Goal: Task Accomplishment & Management: Manage account settings

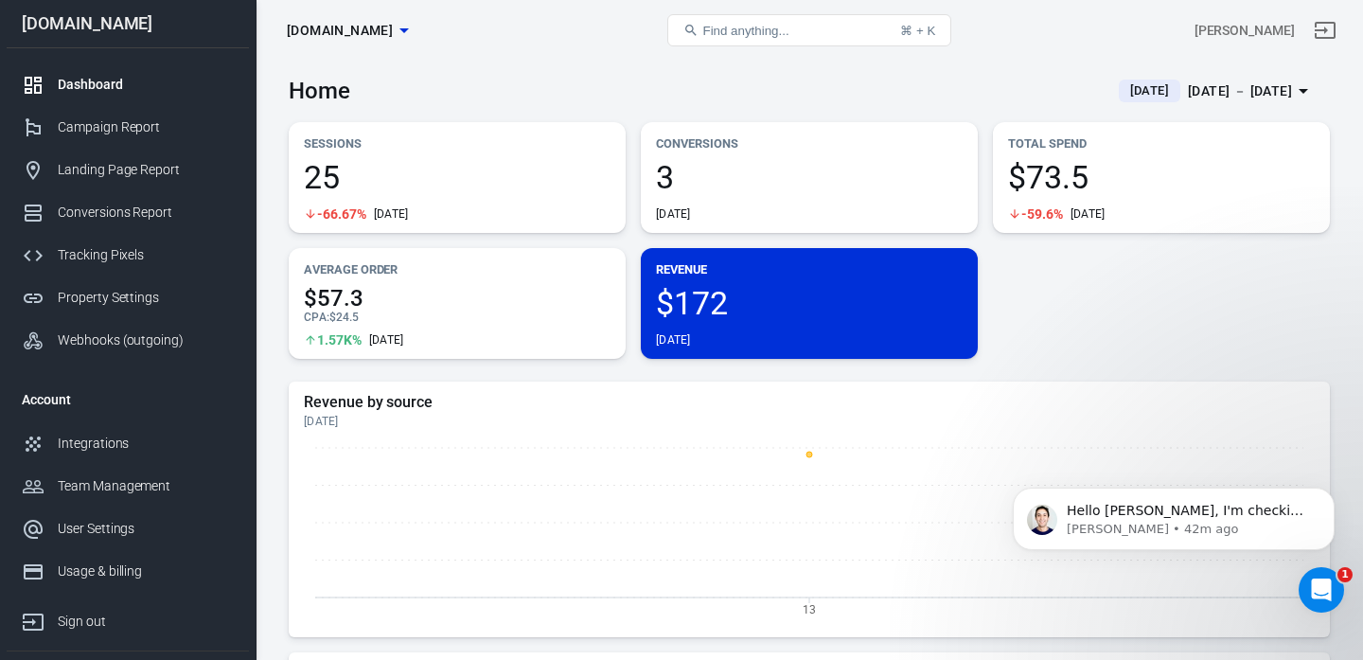
scroll to position [5383, 0]
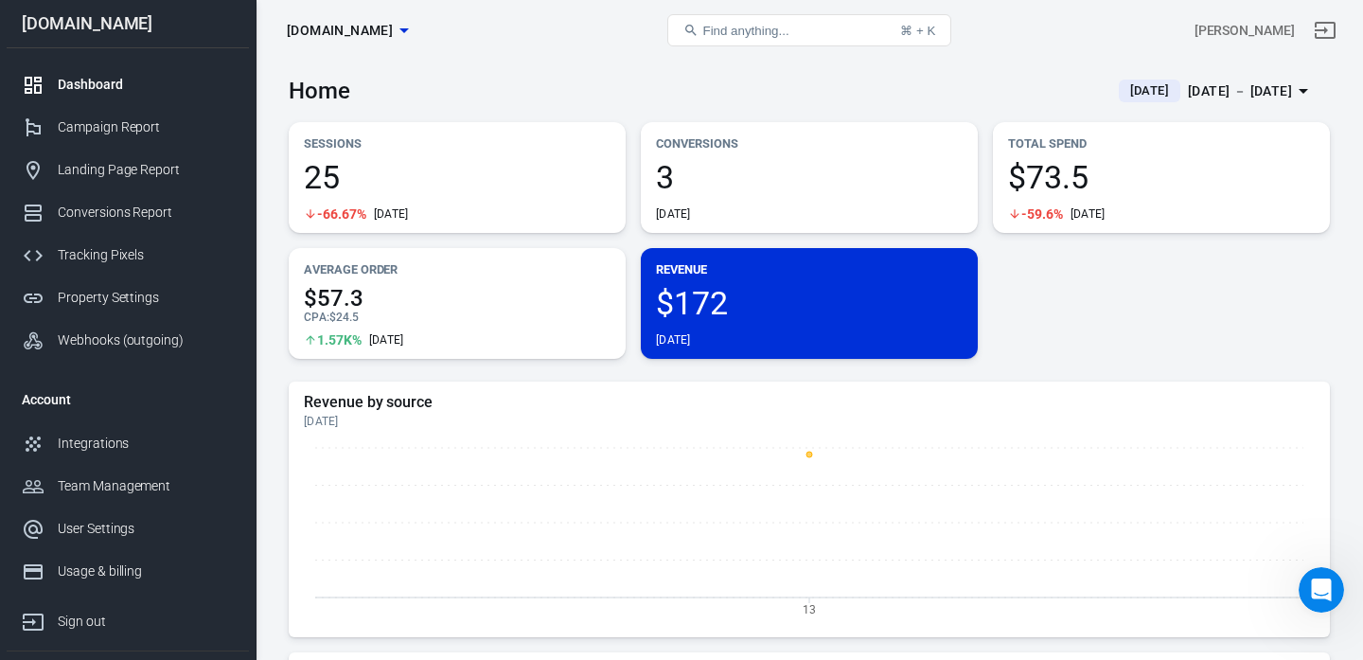
click at [1310, 586] on icon "Open Intercom Messenger" at bounding box center [1322, 590] width 31 height 31
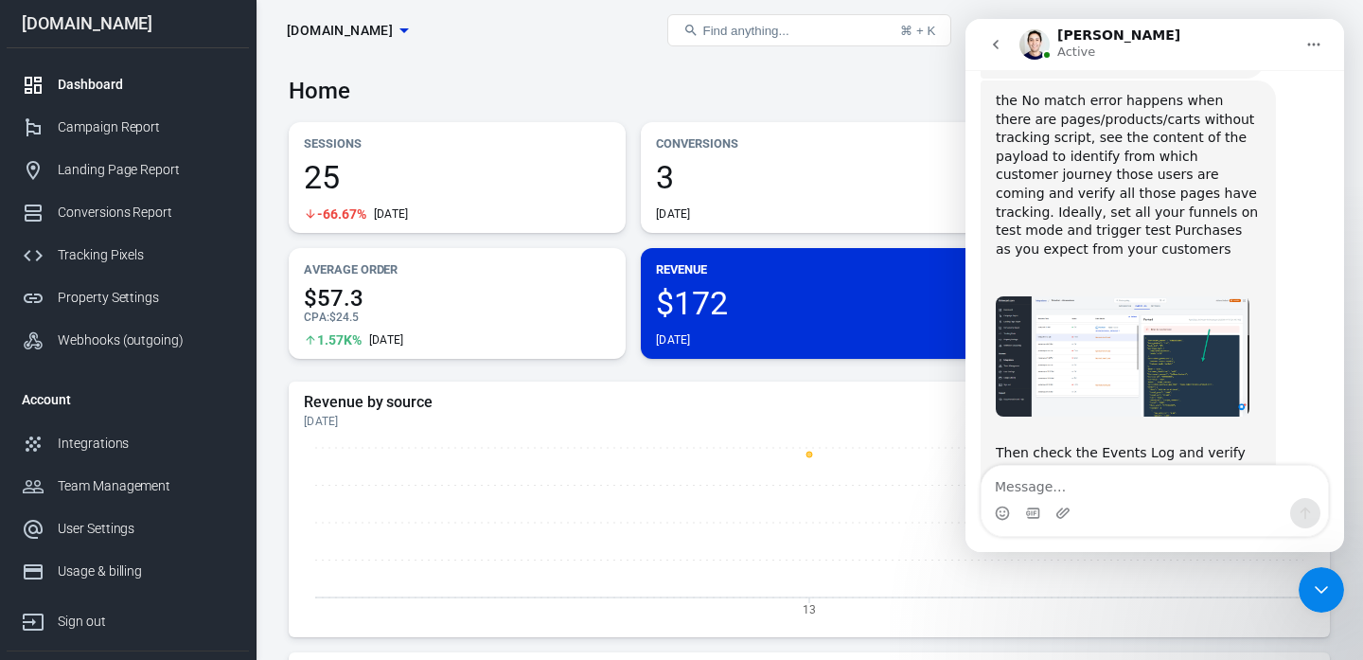
click at [1106, 490] on textarea "Message…" at bounding box center [1155, 482] width 347 height 32
type textarea "hmmm, im not sure. How to check it on anytrack?"
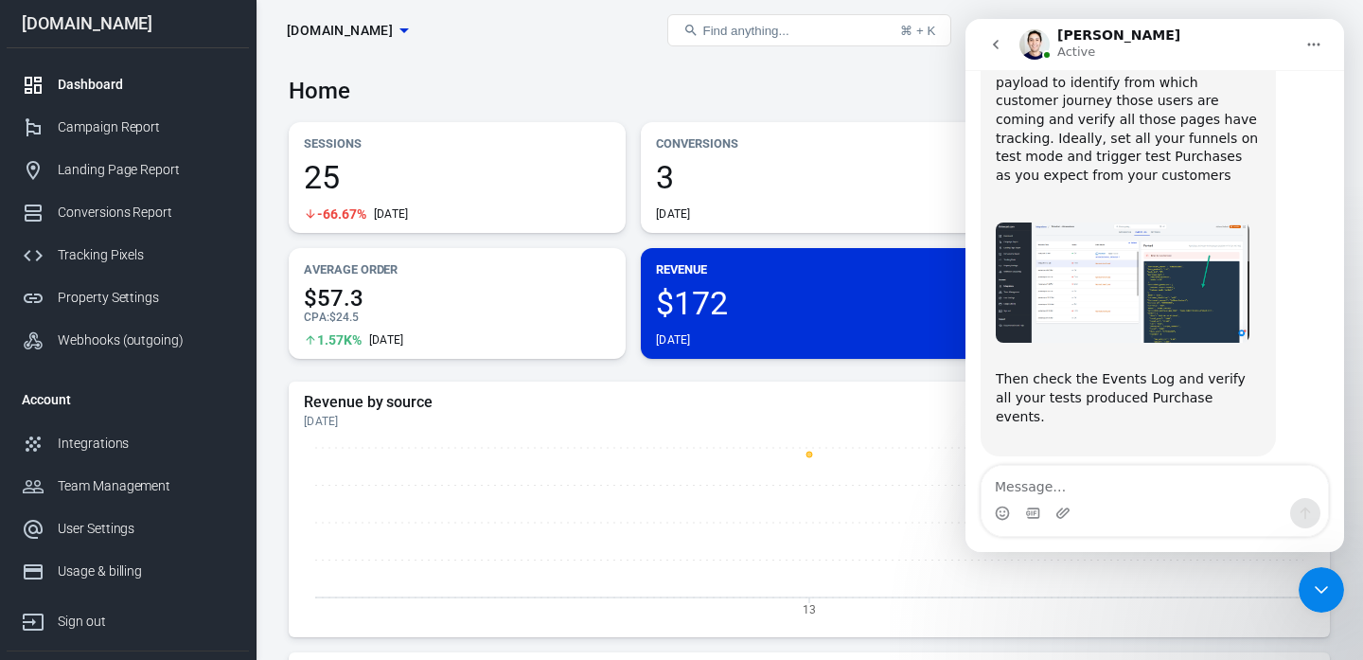
scroll to position [5458, 0]
click at [125, 526] on div "User Settings" at bounding box center [146, 529] width 176 height 20
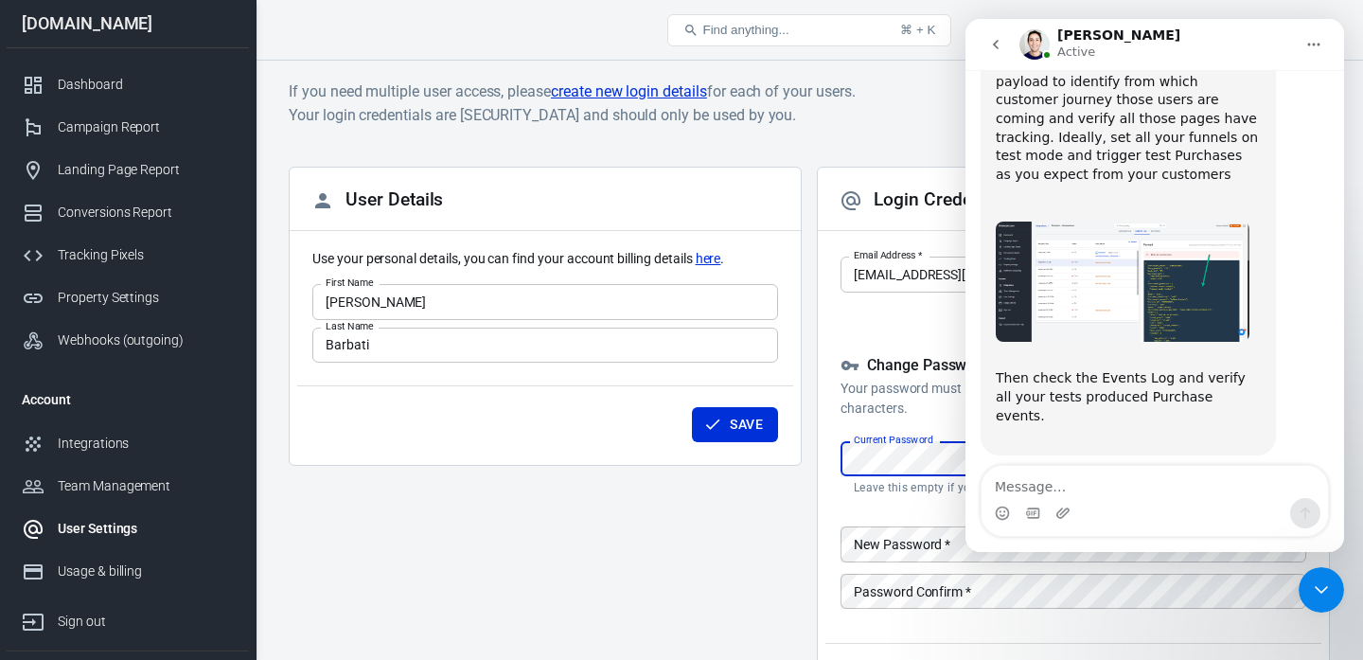
click at [1325, 603] on div "Close Intercom Messenger" at bounding box center [1321, 589] width 45 height 45
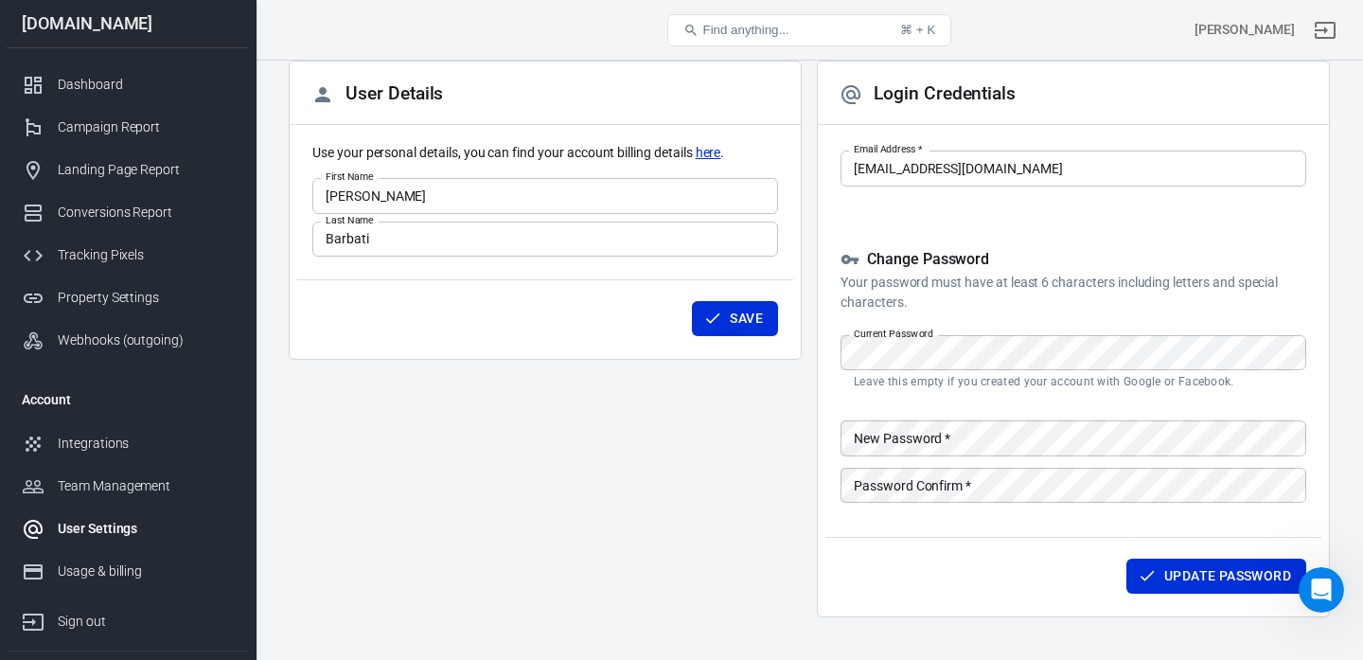
scroll to position [160, 0]
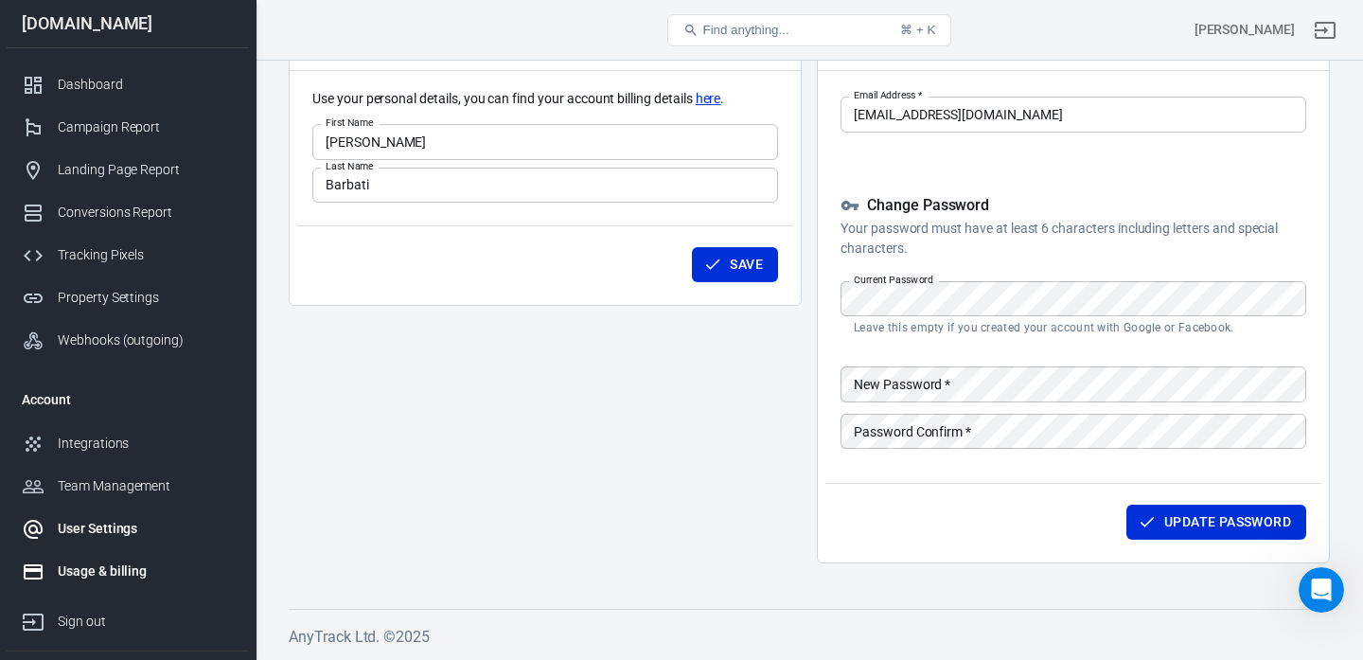
click at [112, 577] on div "Usage & billing" at bounding box center [146, 571] width 176 height 20
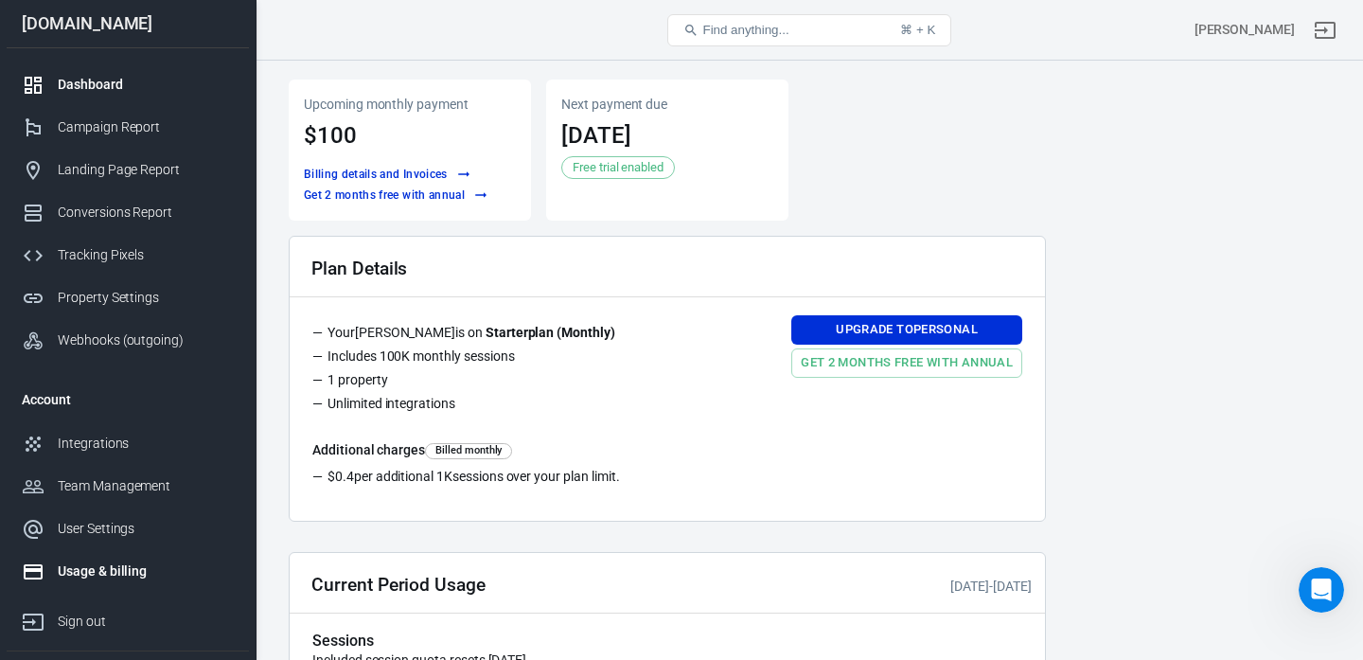
click at [78, 76] on div "Dashboard" at bounding box center [146, 85] width 176 height 20
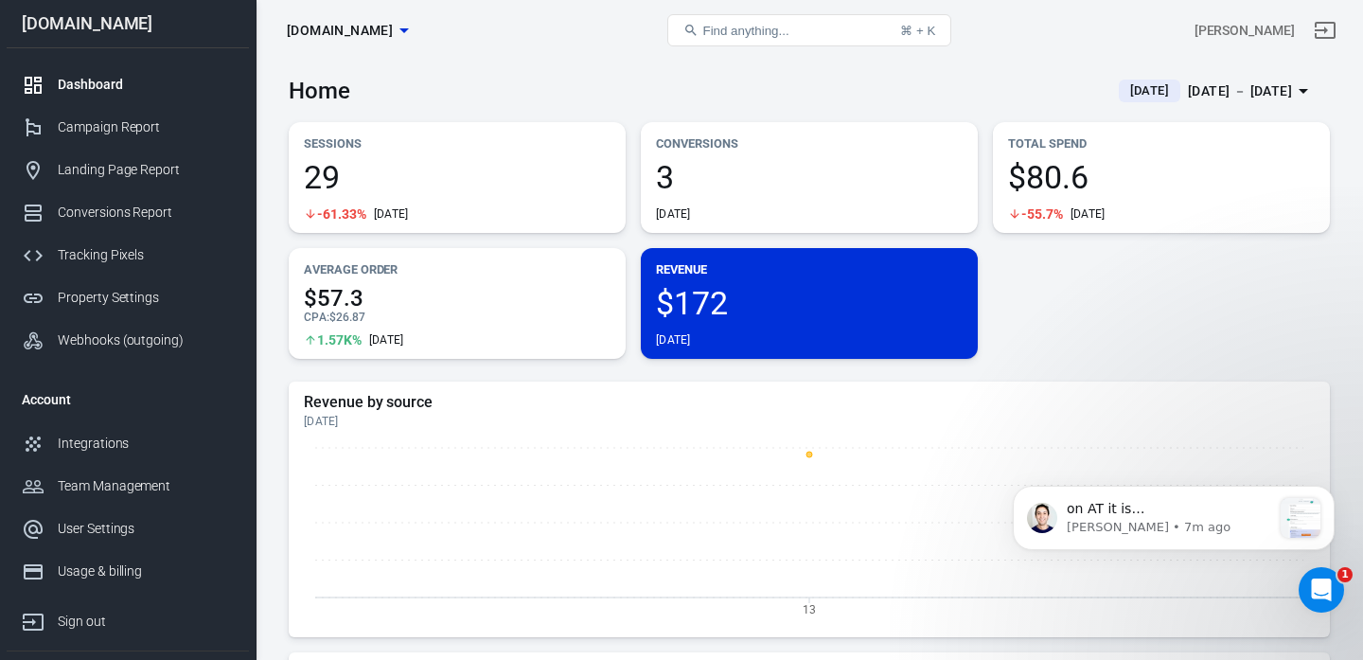
scroll to position [5672, 0]
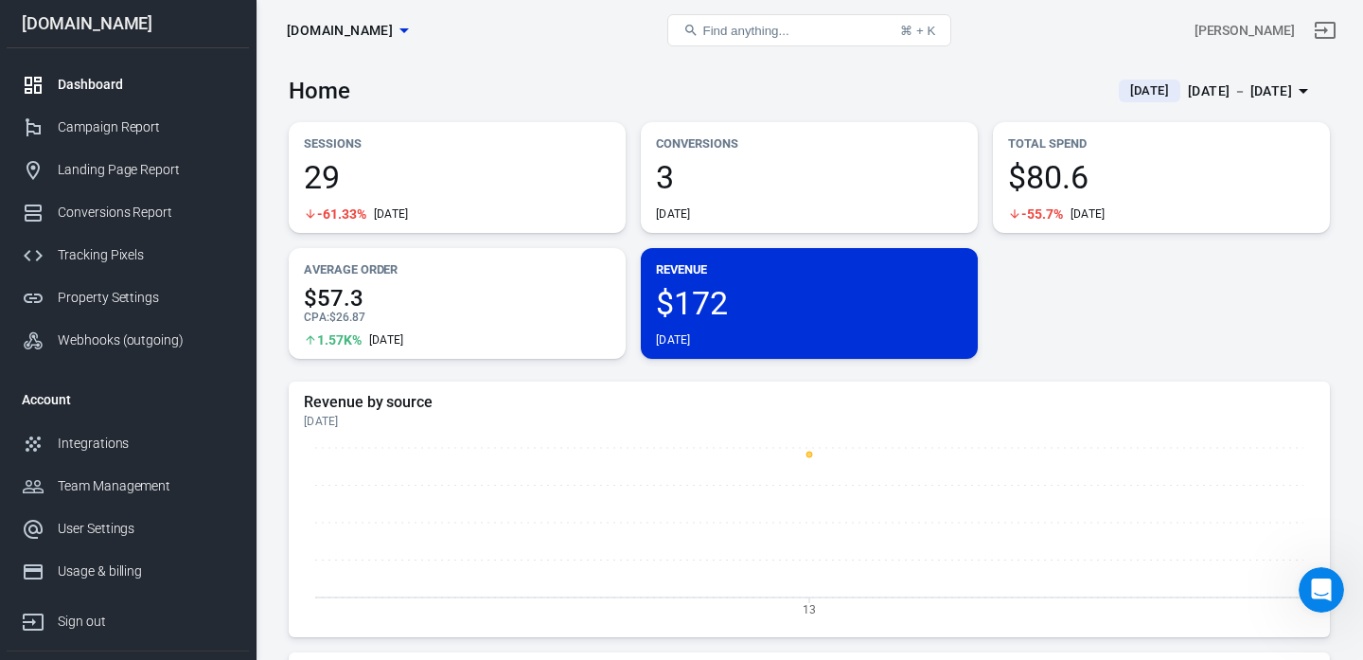
click at [1307, 578] on div "Open Intercom Messenger" at bounding box center [1321, 590] width 62 height 62
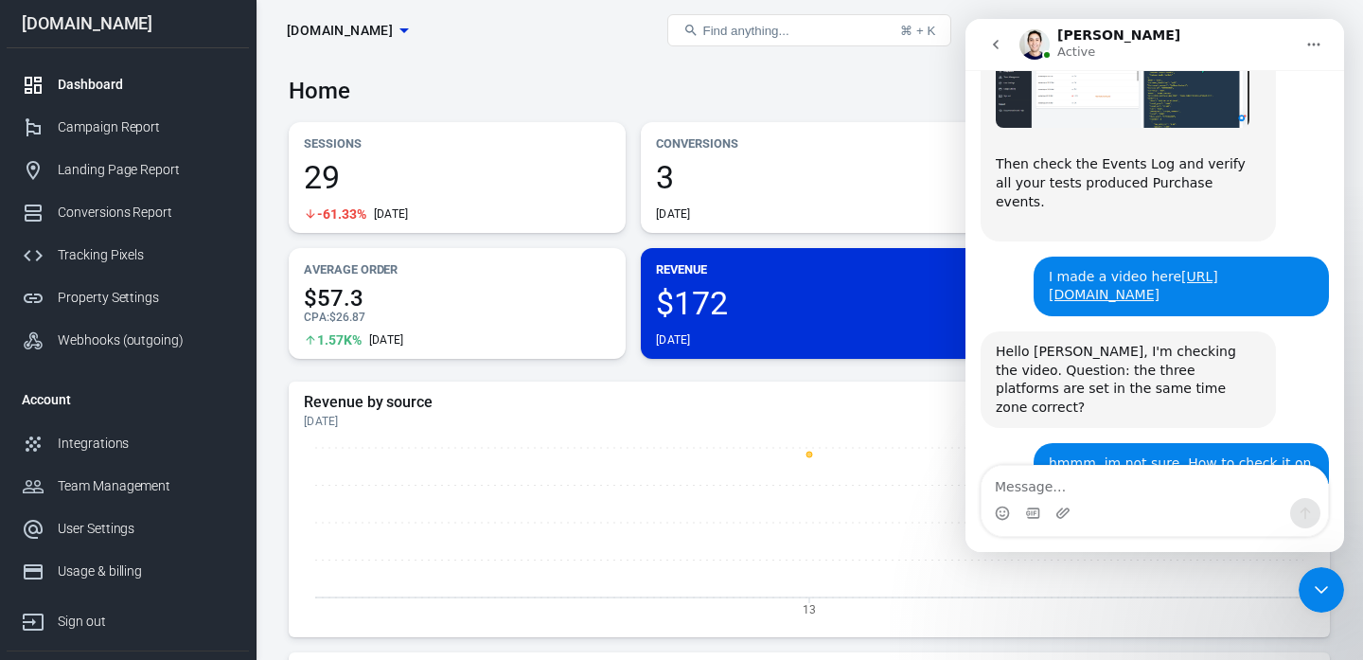
click at [1156, 585] on img "Jose says…" at bounding box center [1123, 645] width 254 height 120
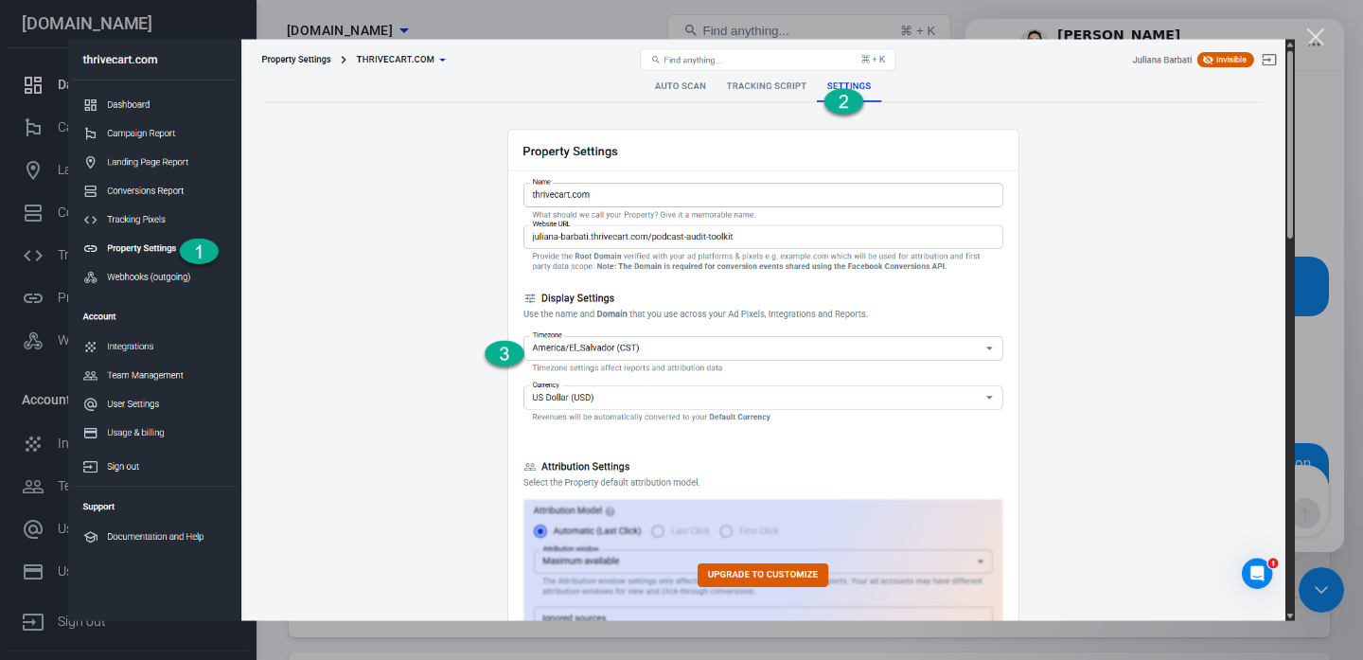
click at [1305, 33] on div "Intercom messenger" at bounding box center [681, 330] width 1363 height 660
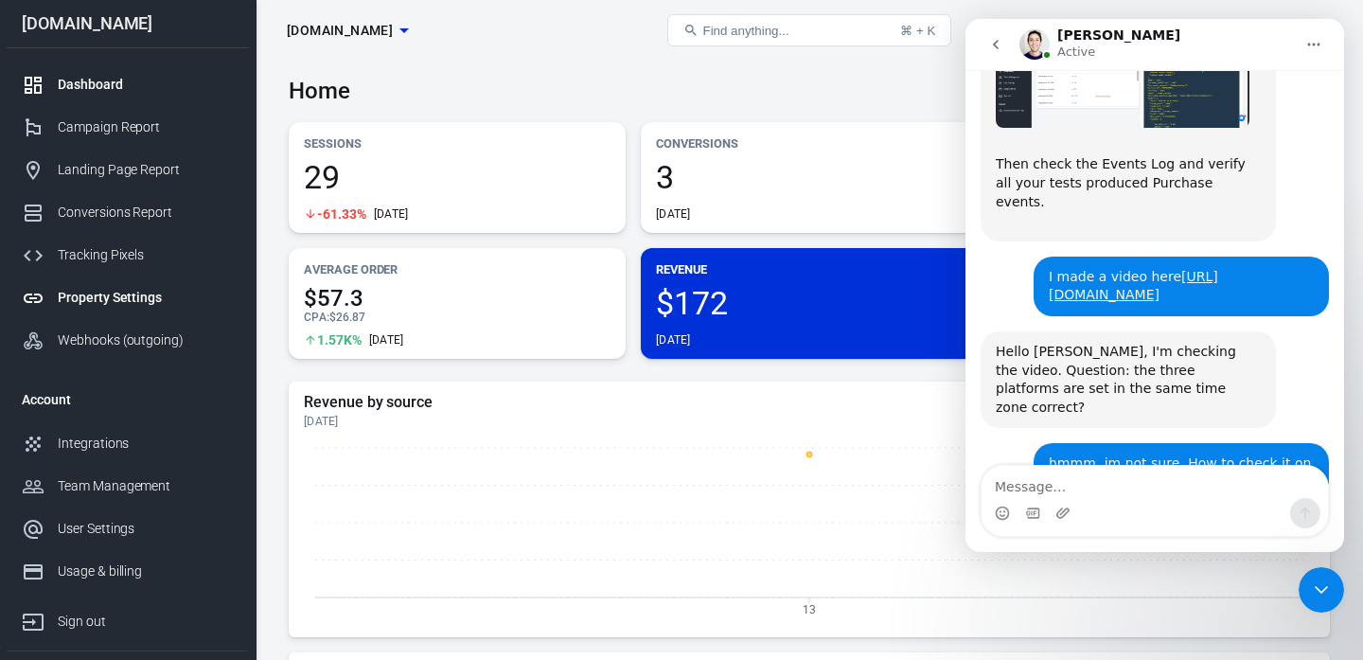
click at [155, 303] on div "Property Settings" at bounding box center [146, 298] width 176 height 20
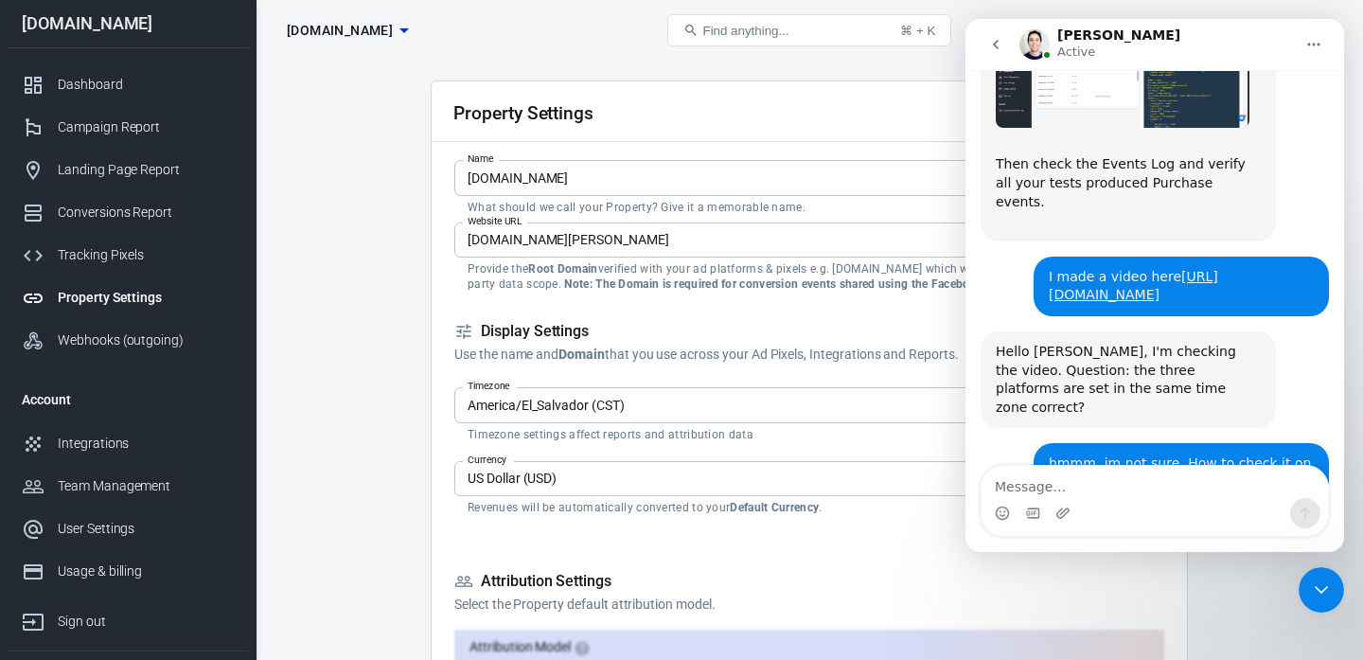
scroll to position [62, 0]
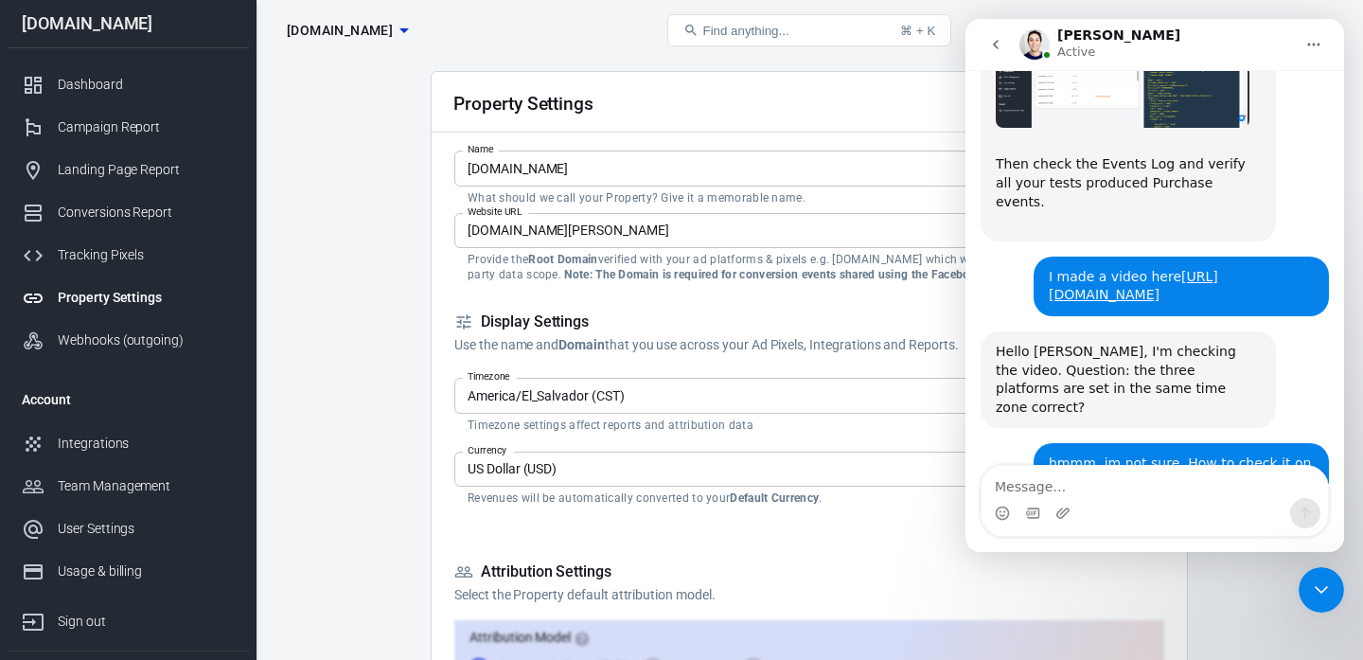
click at [517, 397] on input "America/El_Salvador (CST)" at bounding box center [793, 395] width 667 height 24
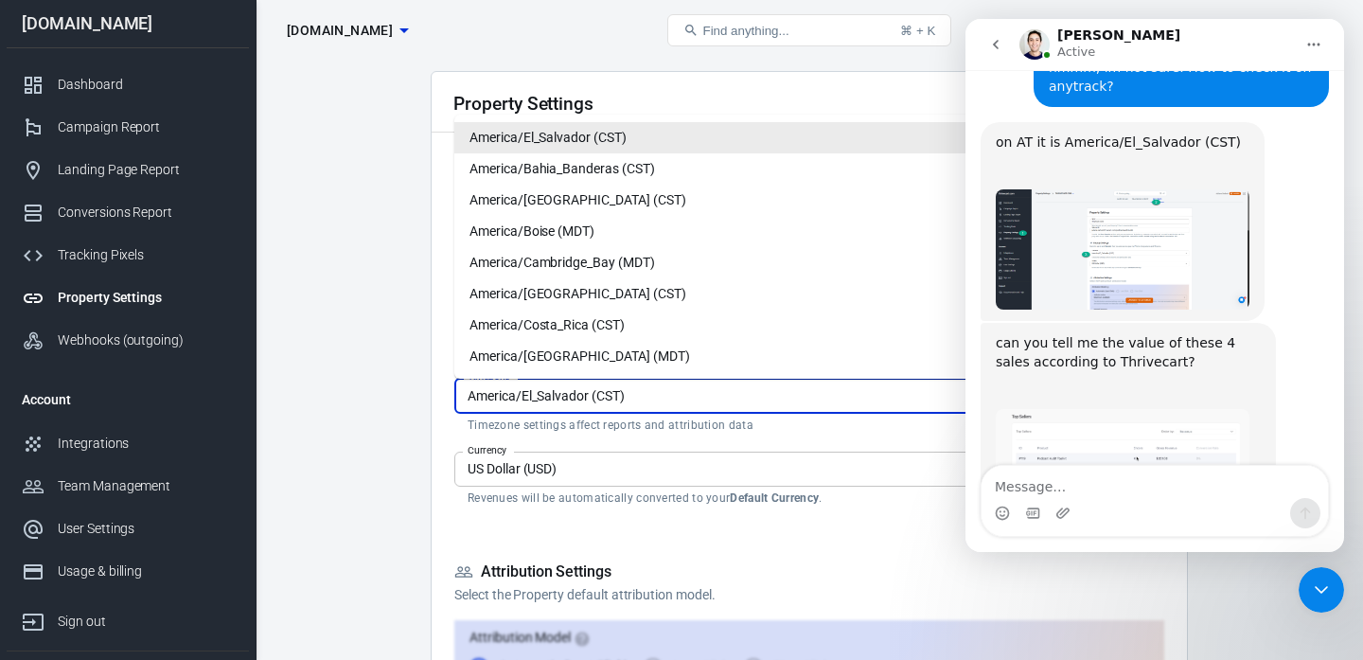
scroll to position [6069, 0]
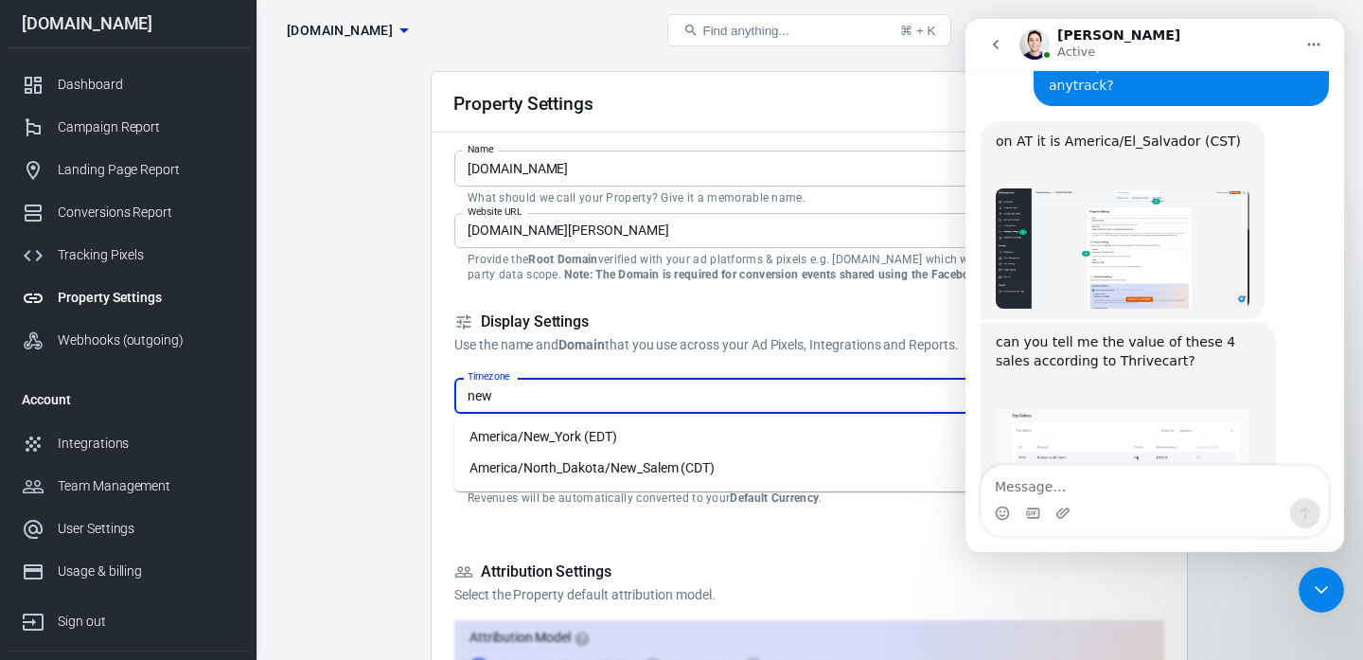
click at [534, 436] on li "America/New_York (EDT)" at bounding box center [809, 436] width 710 height 31
type input "America/New_York (EDT)"
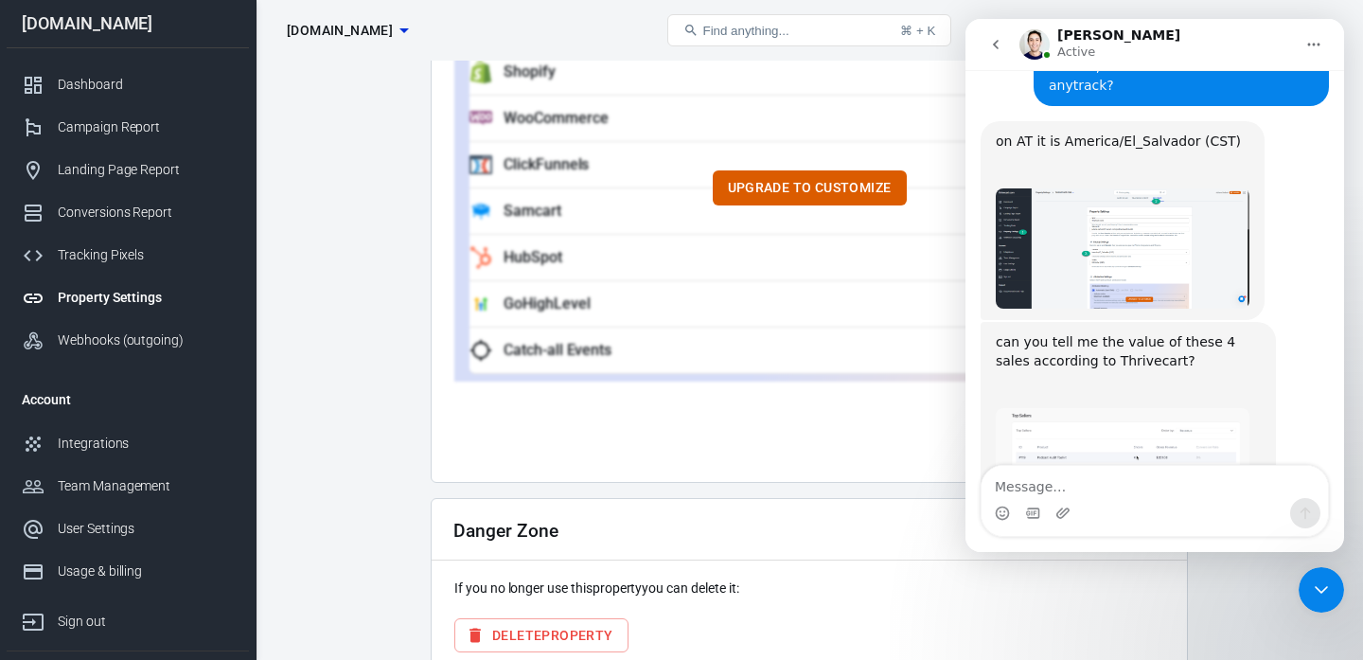
scroll to position [1911, 0]
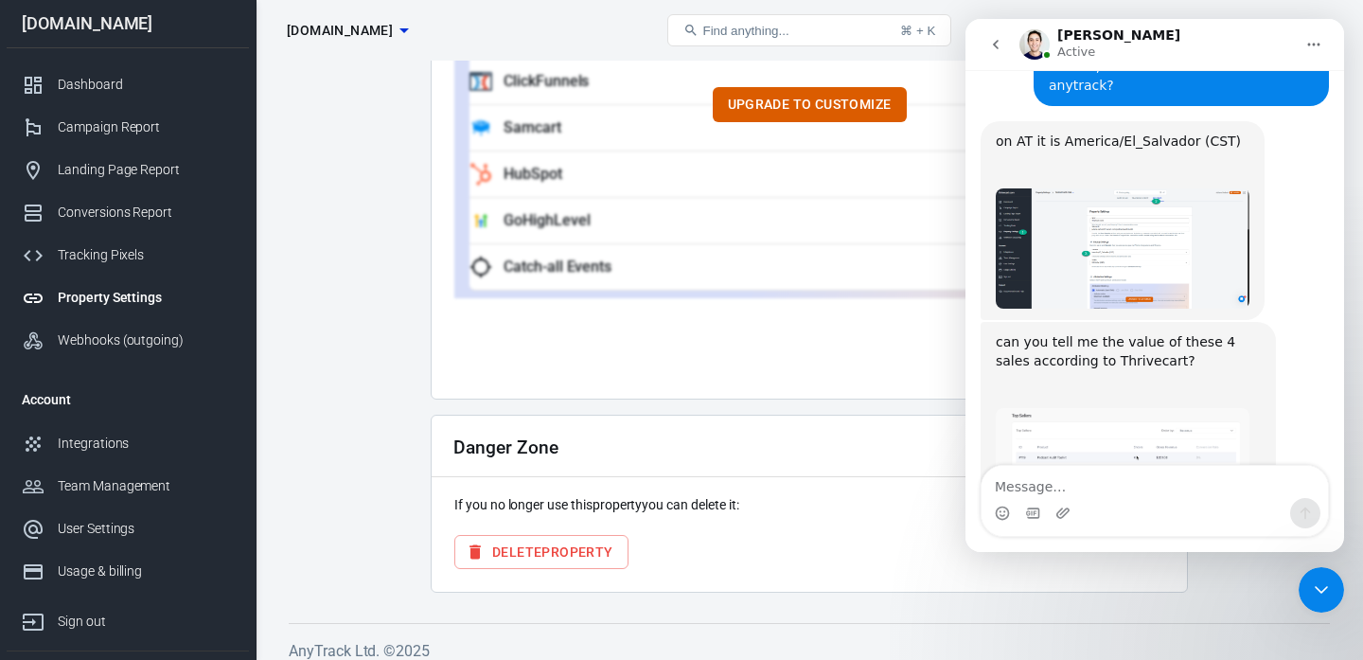
click at [1324, 575] on div "Close Intercom Messenger" at bounding box center [1321, 589] width 45 height 45
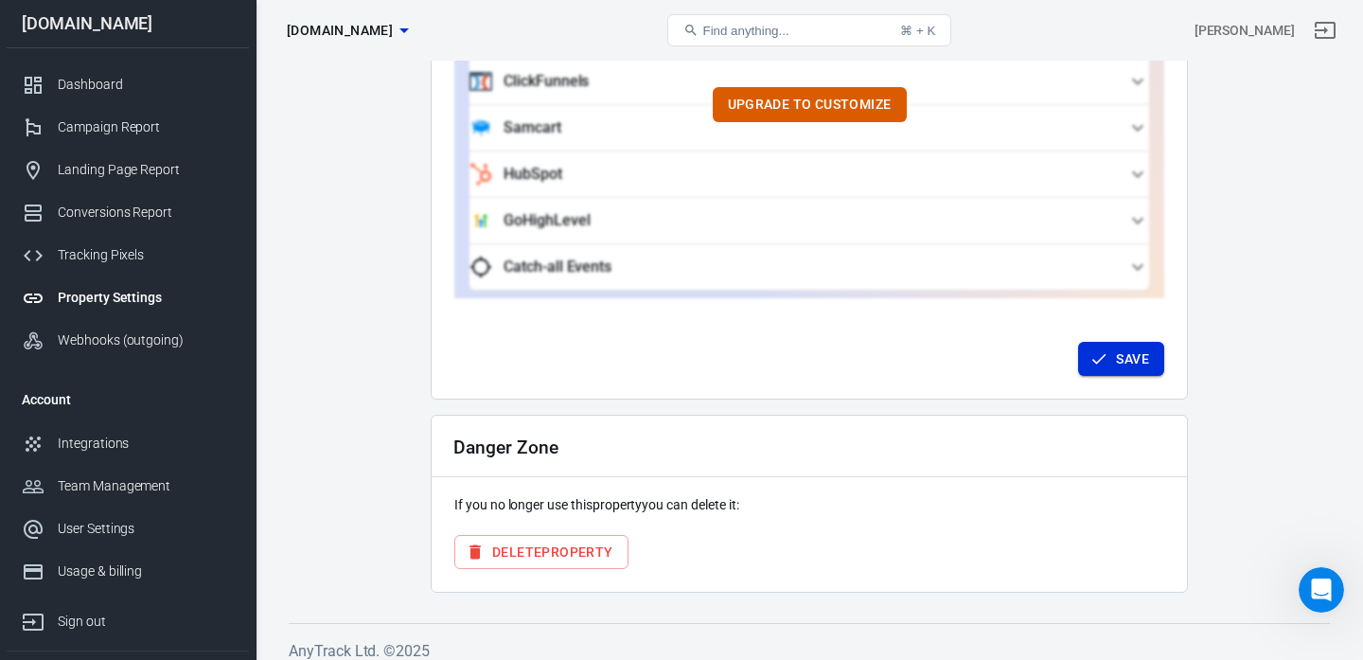
click at [1142, 344] on button "Save" at bounding box center [1121, 359] width 86 height 35
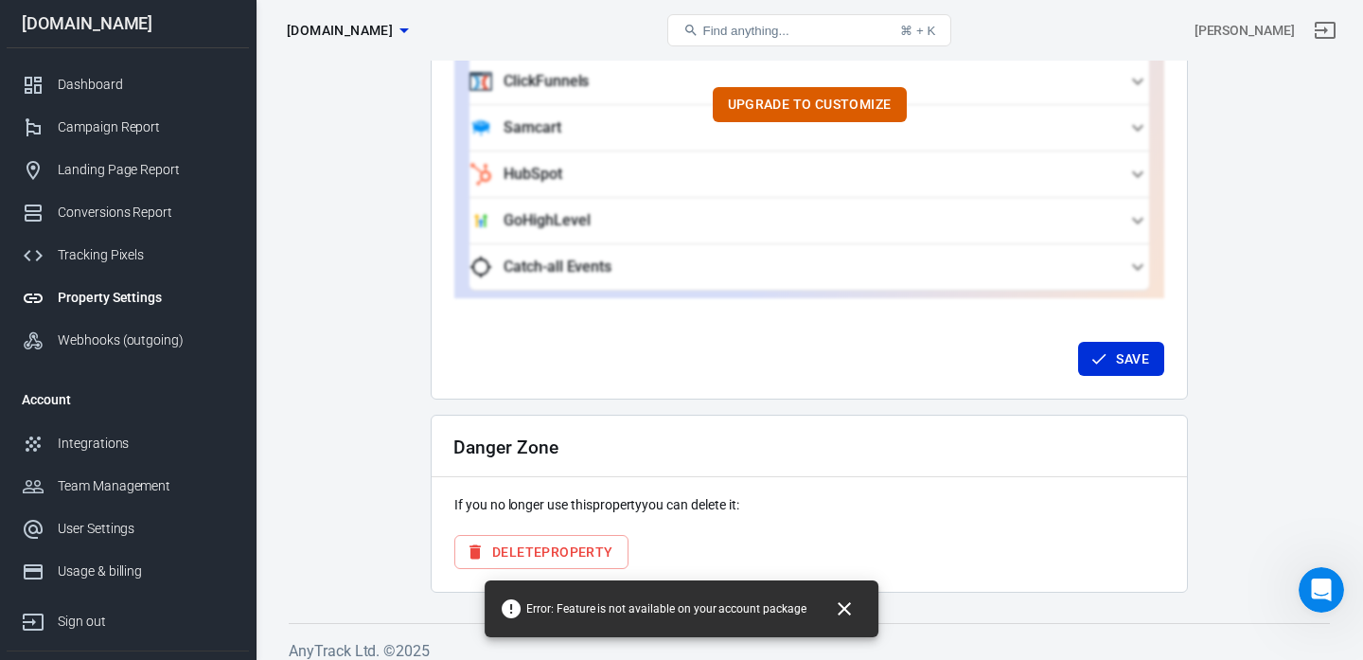
click at [1312, 596] on icon "Open Intercom Messenger" at bounding box center [1322, 590] width 31 height 31
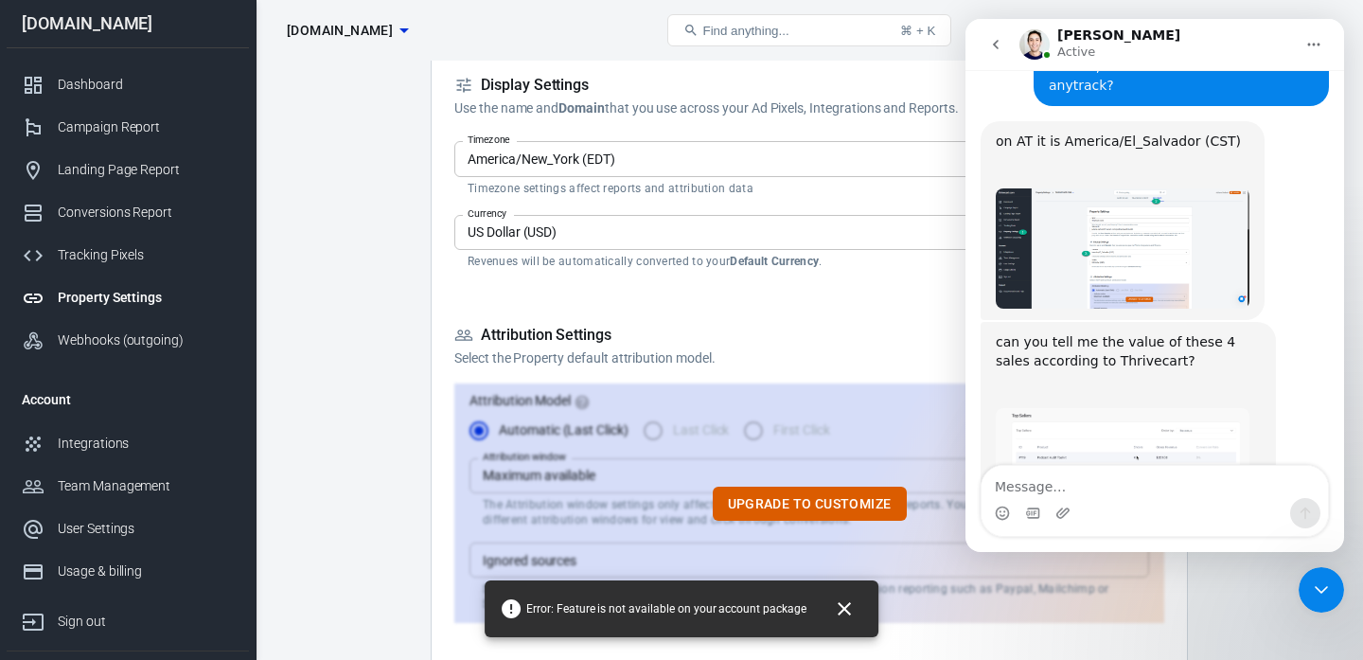
scroll to position [174, 0]
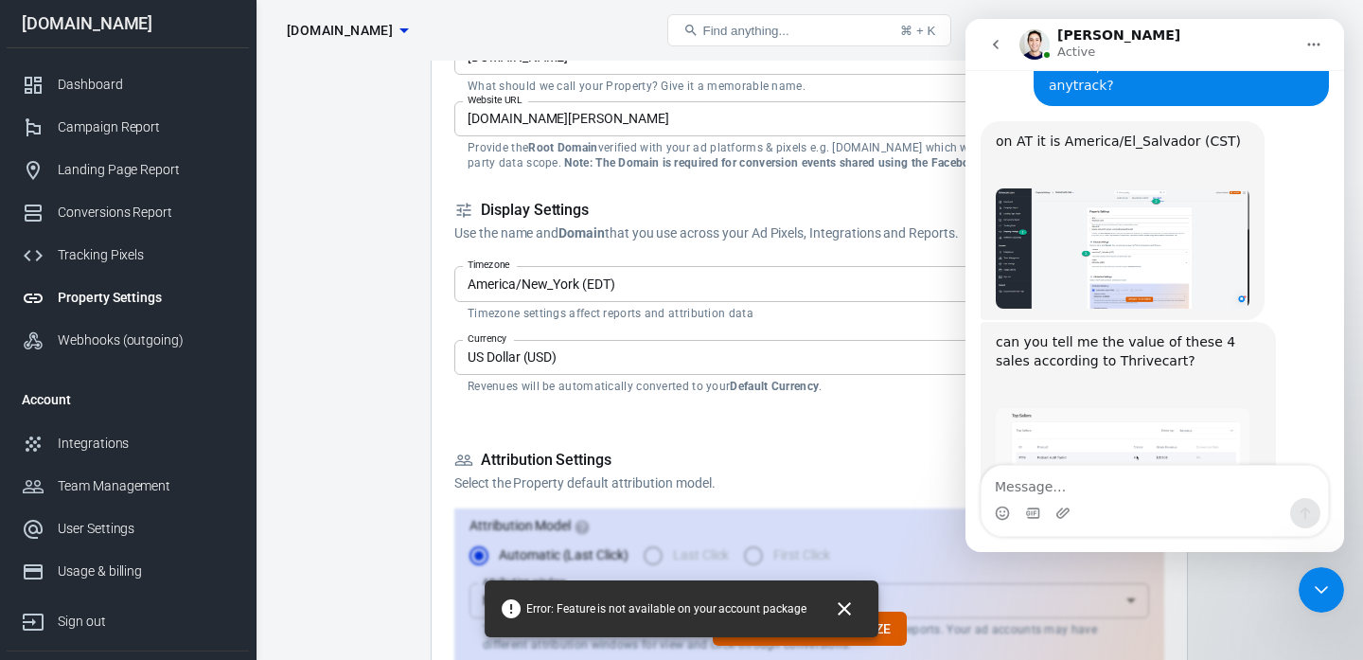
click at [838, 613] on icon "Close" at bounding box center [844, 608] width 13 height 13
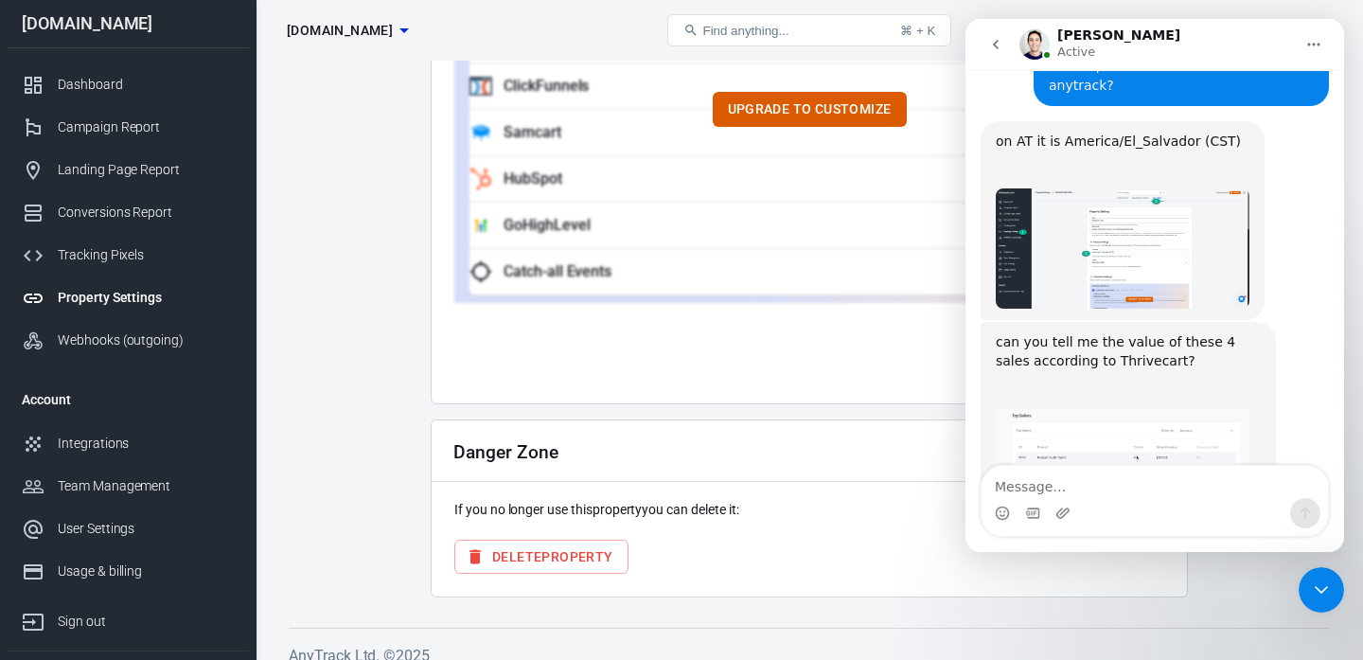
scroll to position [1904, 0]
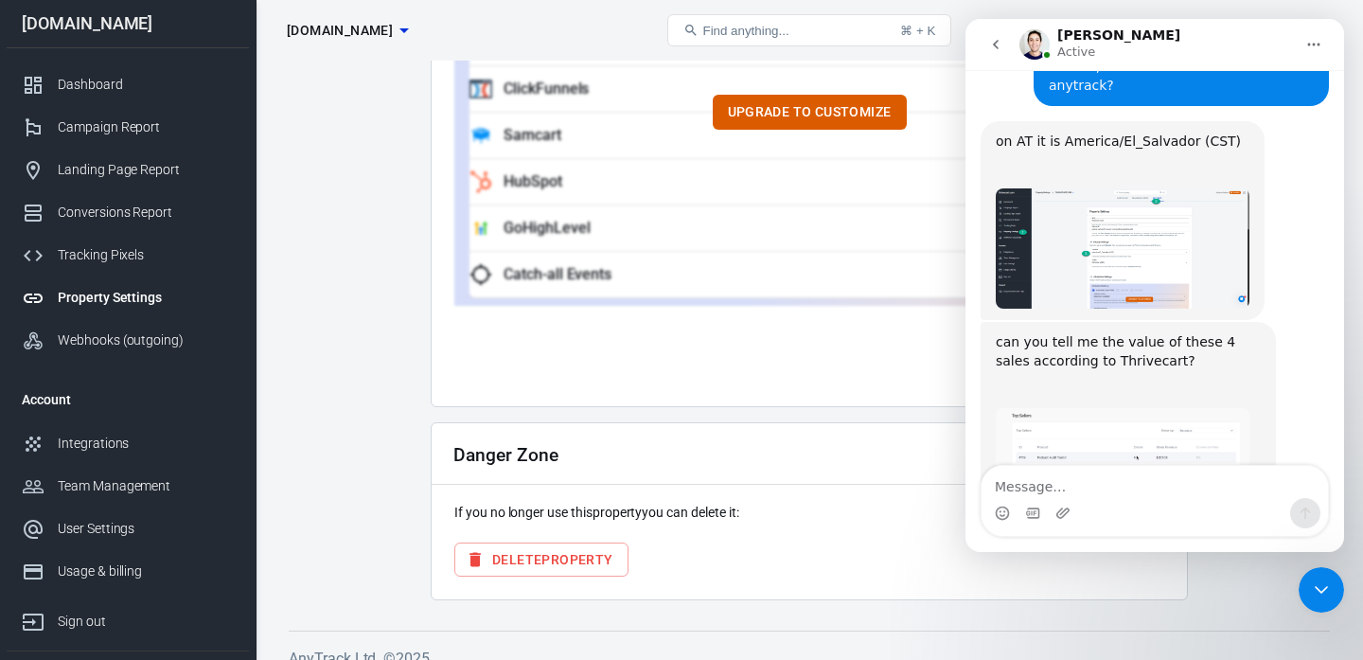
click at [1325, 580] on icon "Close Intercom Messenger" at bounding box center [1321, 589] width 23 height 23
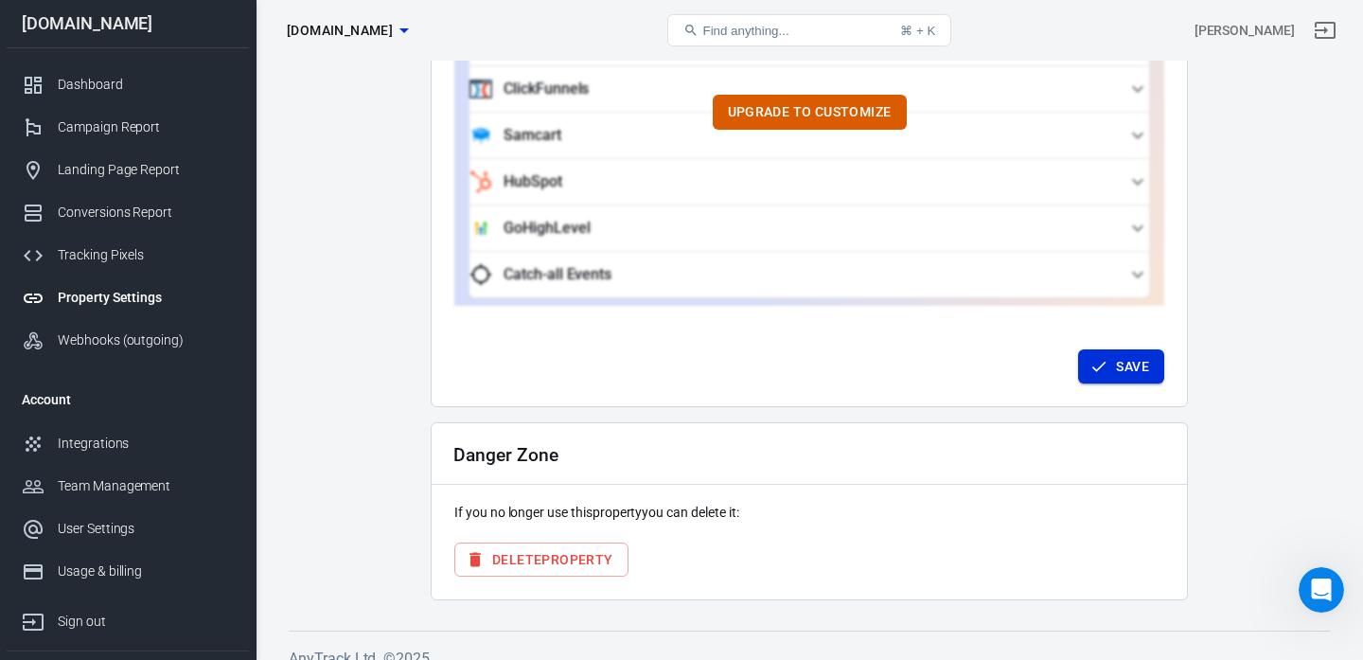
click at [1129, 352] on button "Save" at bounding box center [1121, 366] width 86 height 35
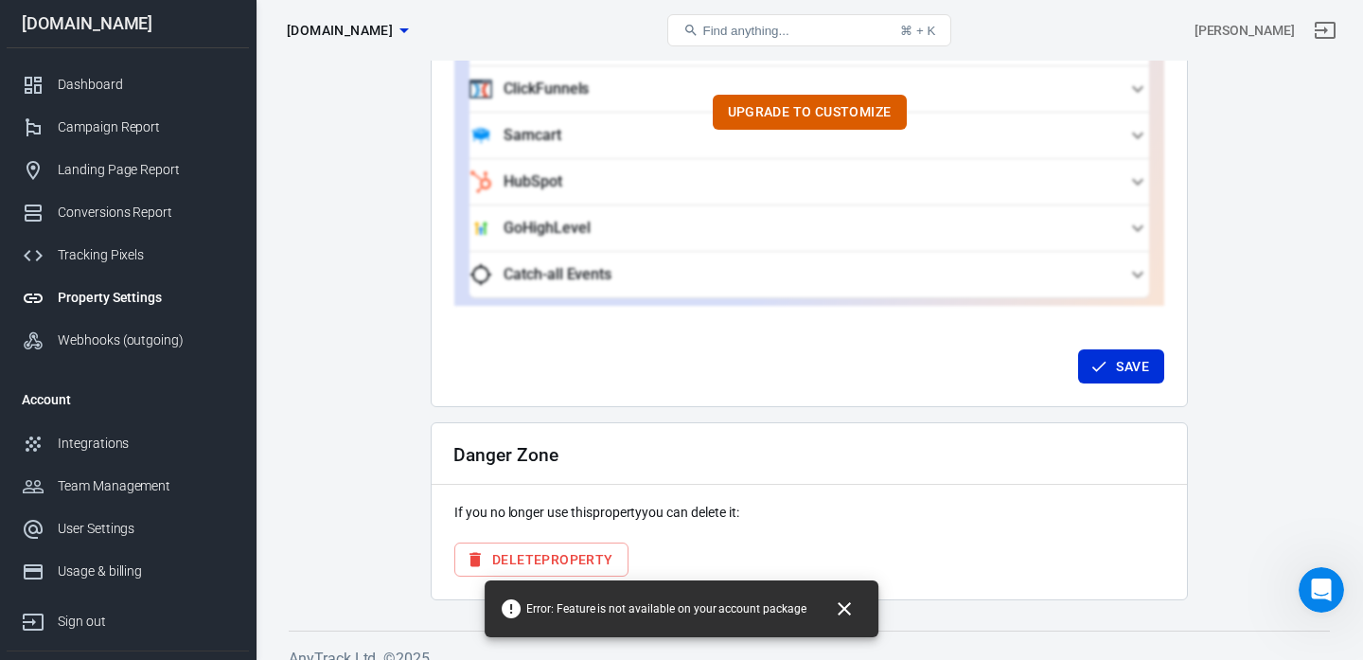
click at [667, 613] on span "Error: Feature is not available on your account package" at bounding box center [653, 608] width 307 height 23
copy div "Error: Feature is not available on your account package"
click at [1323, 588] on icon "Open Intercom Messenger" at bounding box center [1321, 589] width 13 height 15
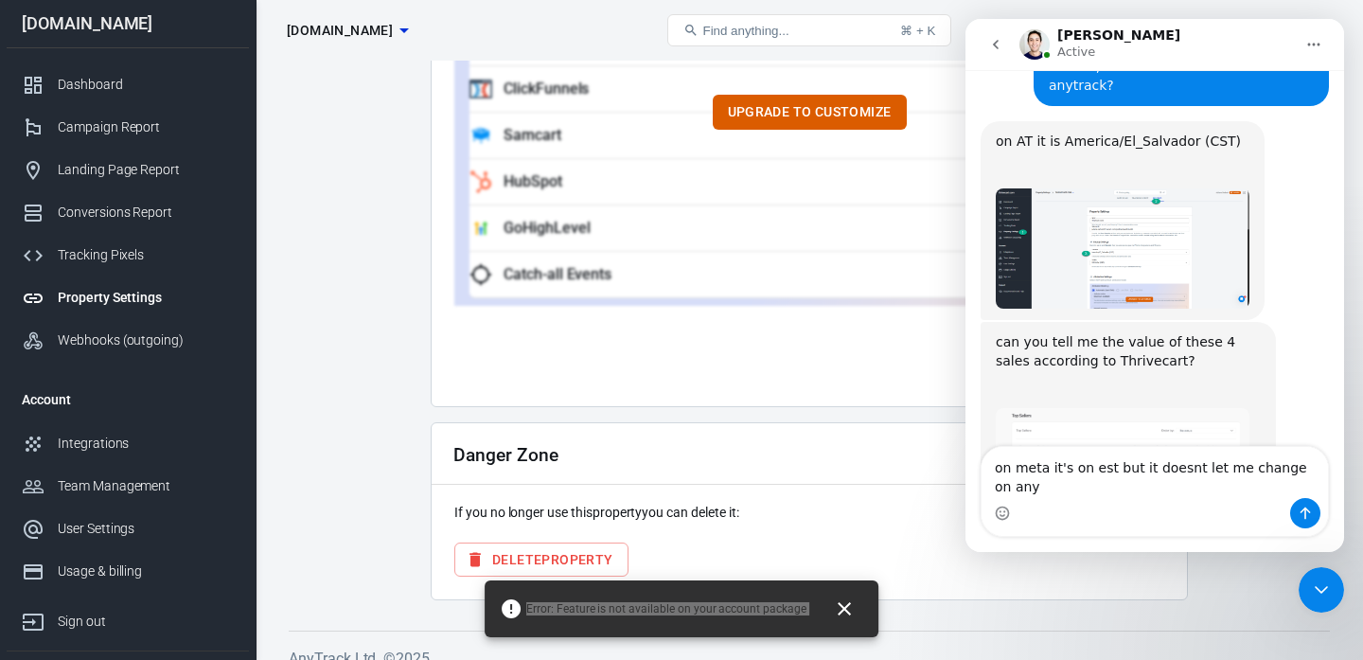
scroll to position [6088, 0]
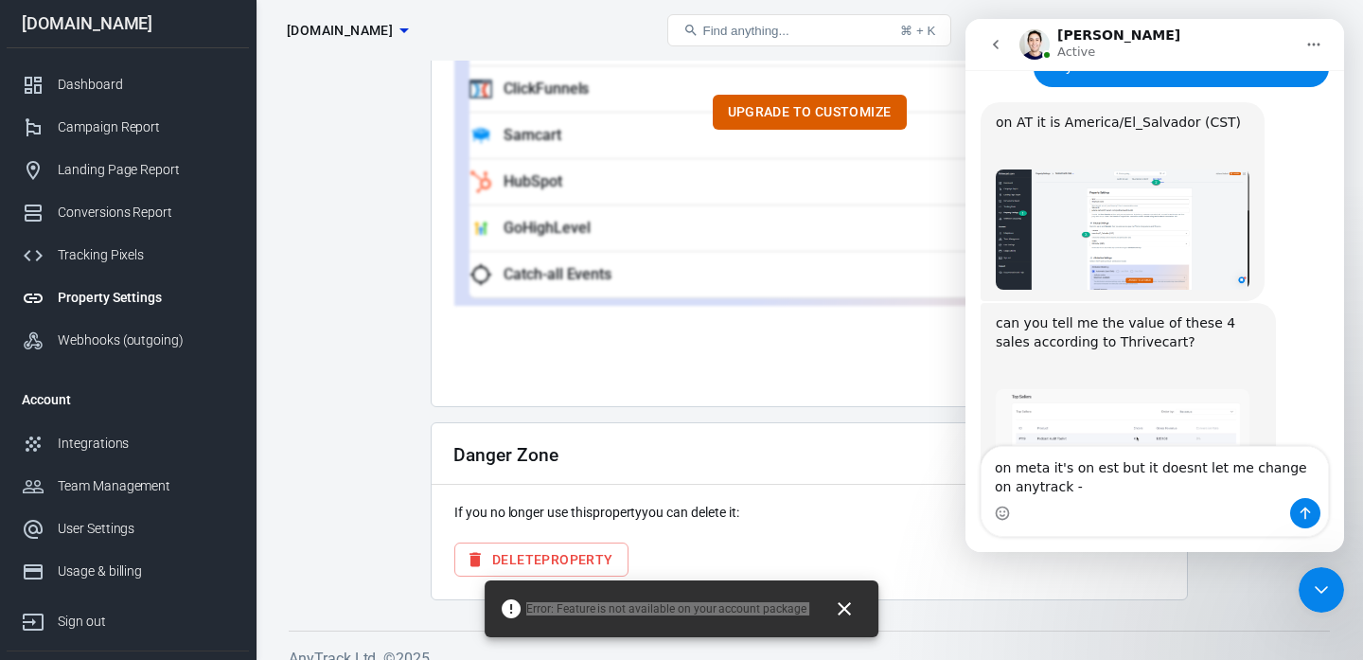
type textarea "on meta it's on est but it doesnt let me change on anytrack - Error: Feature is…"
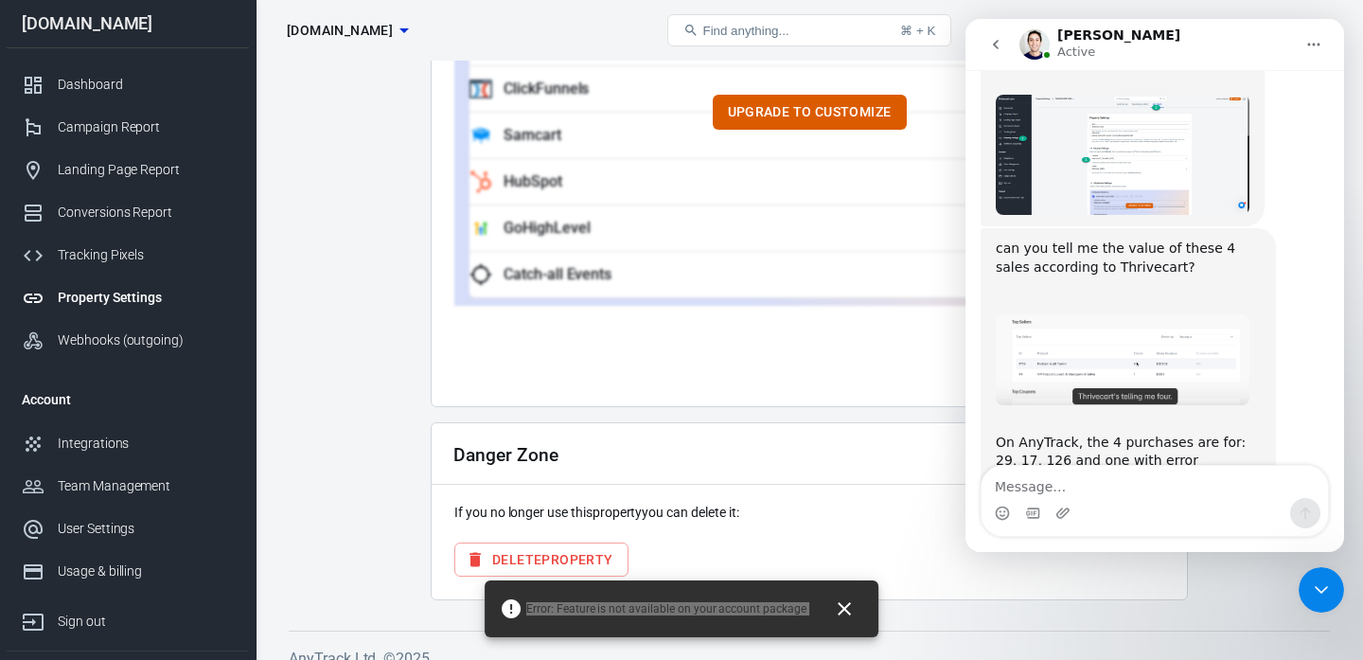
scroll to position [6181, 0]
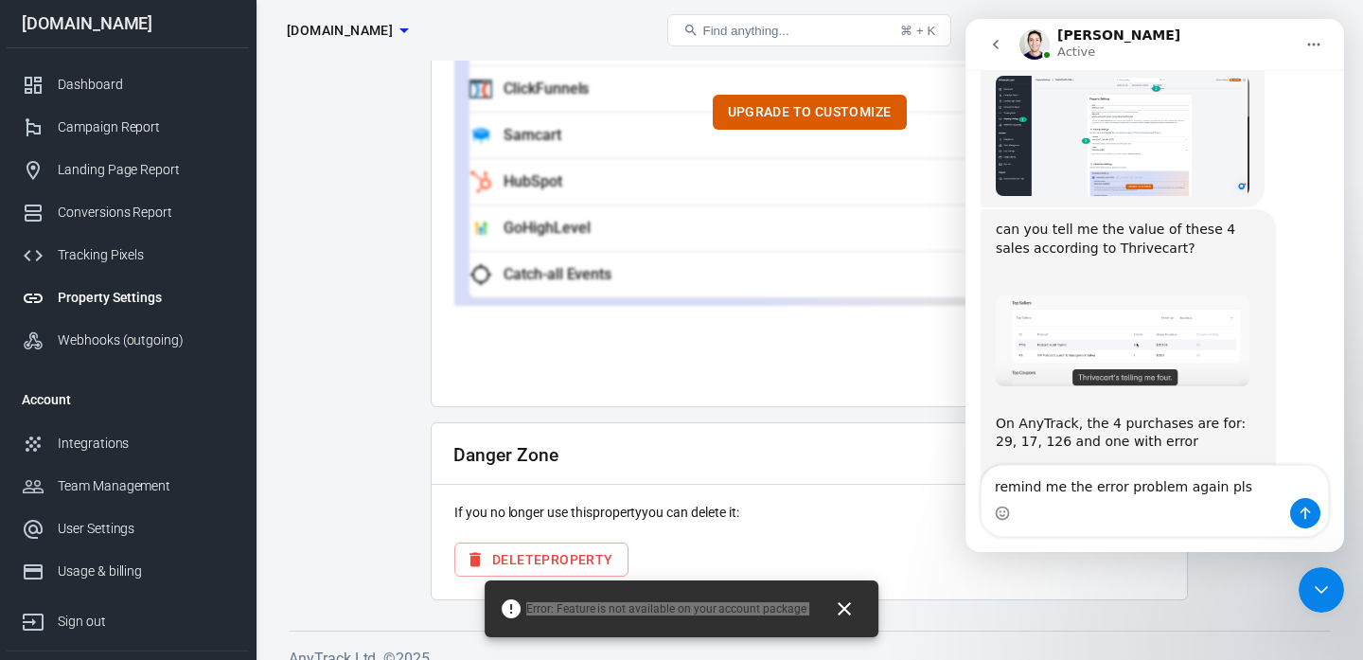
type textarea "remind me the error problem again pls"
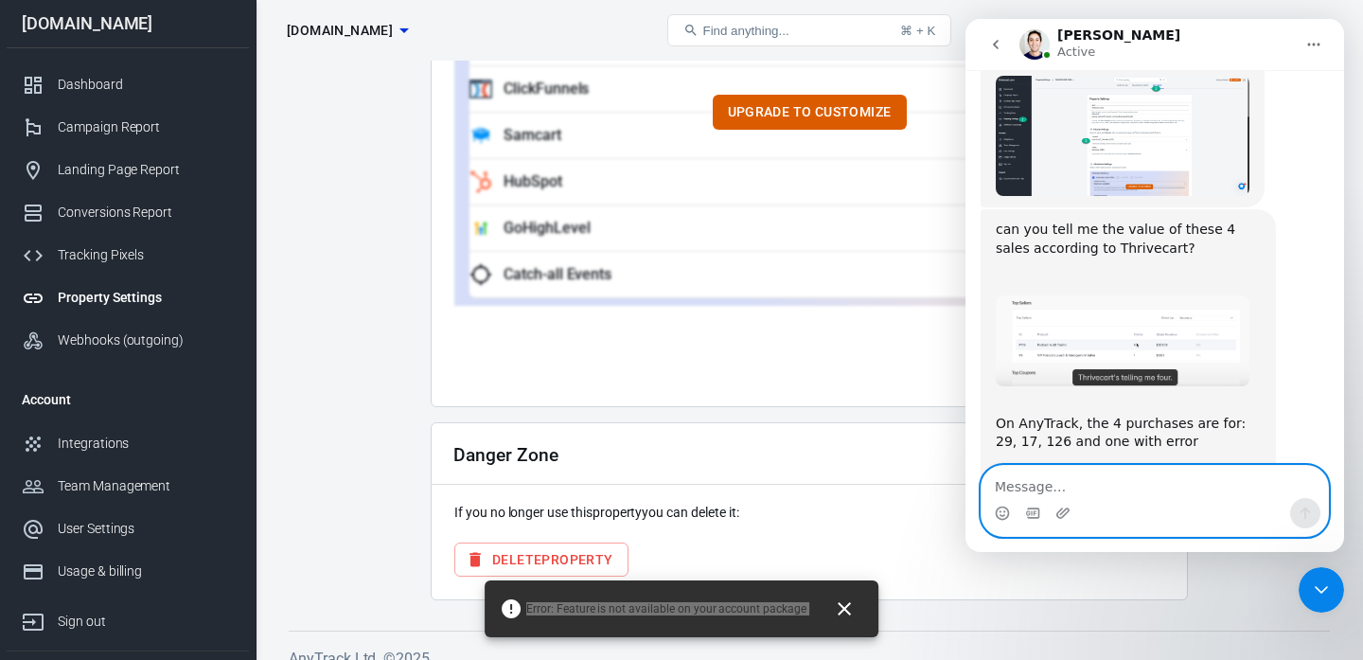
scroll to position [6224, 0]
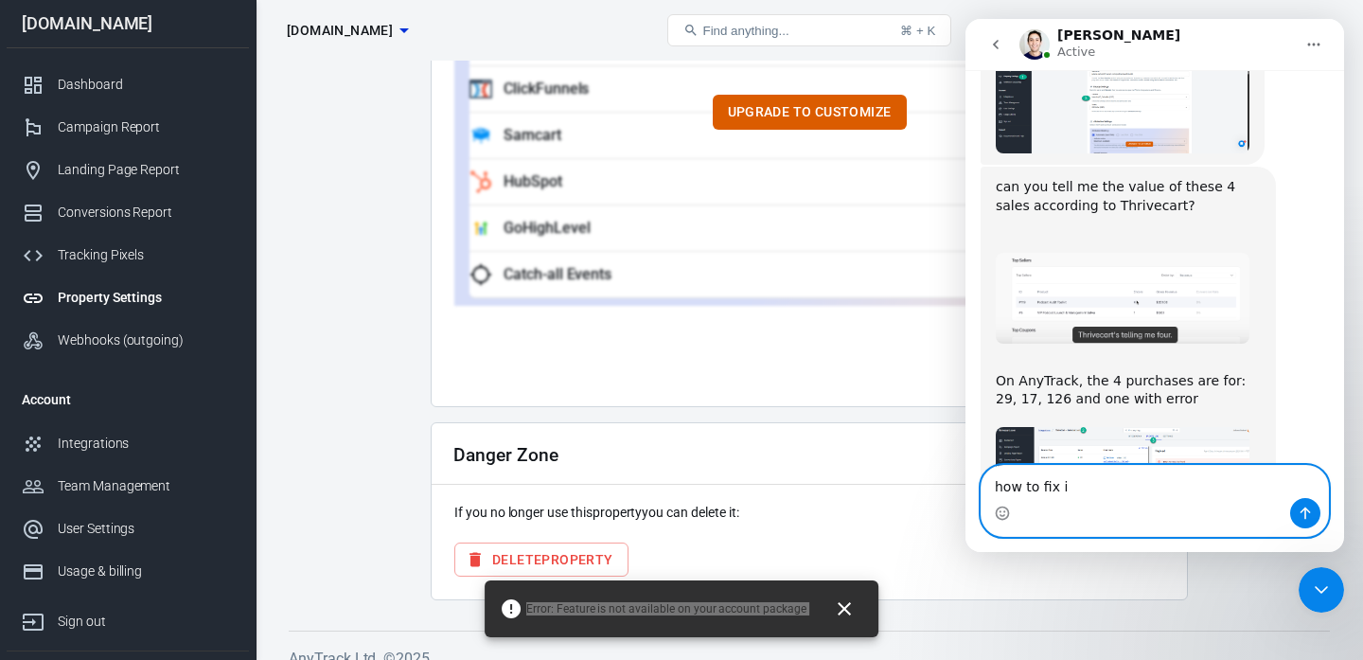
type textarea "how to fix it"
